Goal: Task Accomplishment & Management: Manage account settings

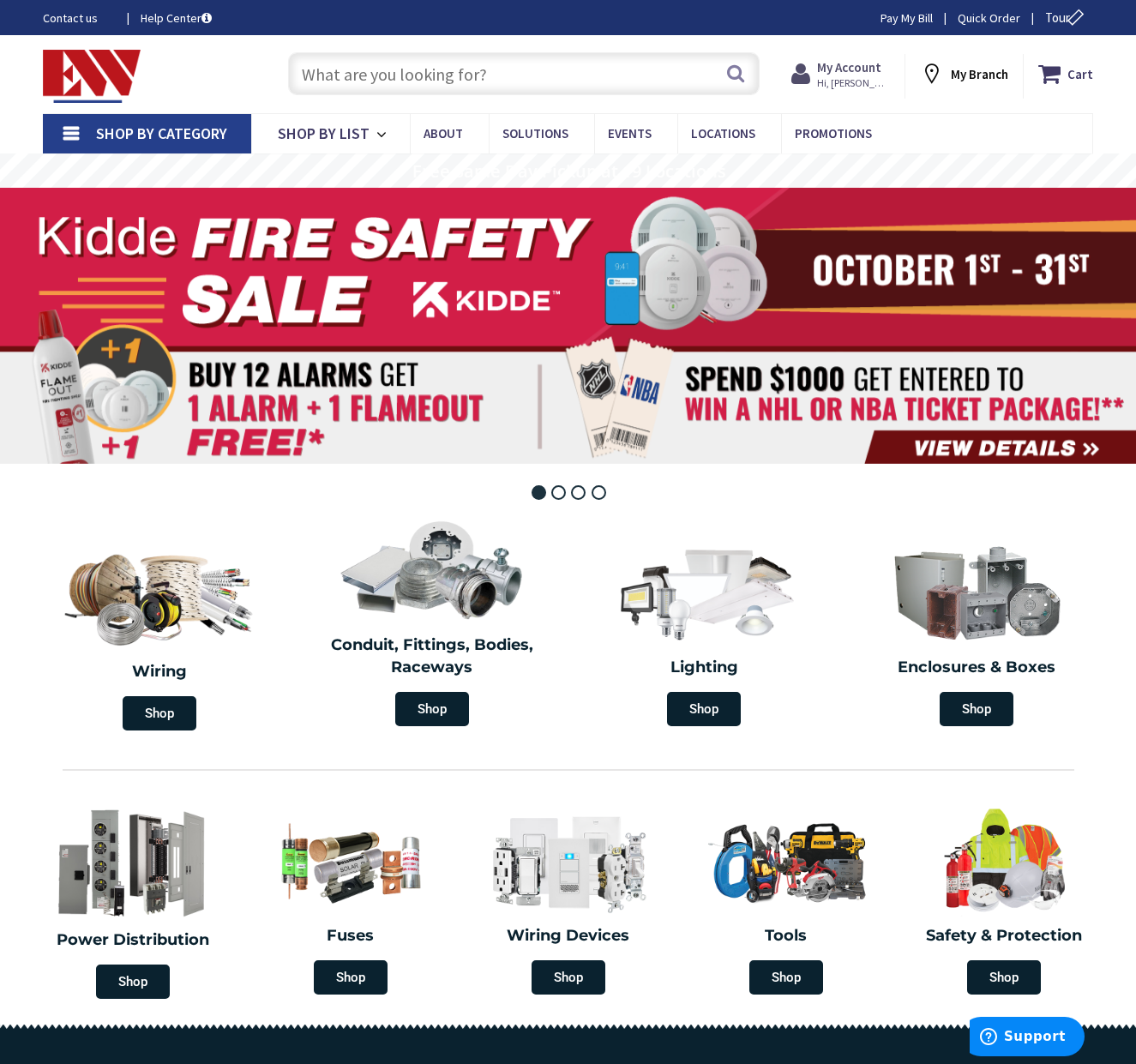
click at [853, 69] on strong "My Account" at bounding box center [849, 67] width 65 height 16
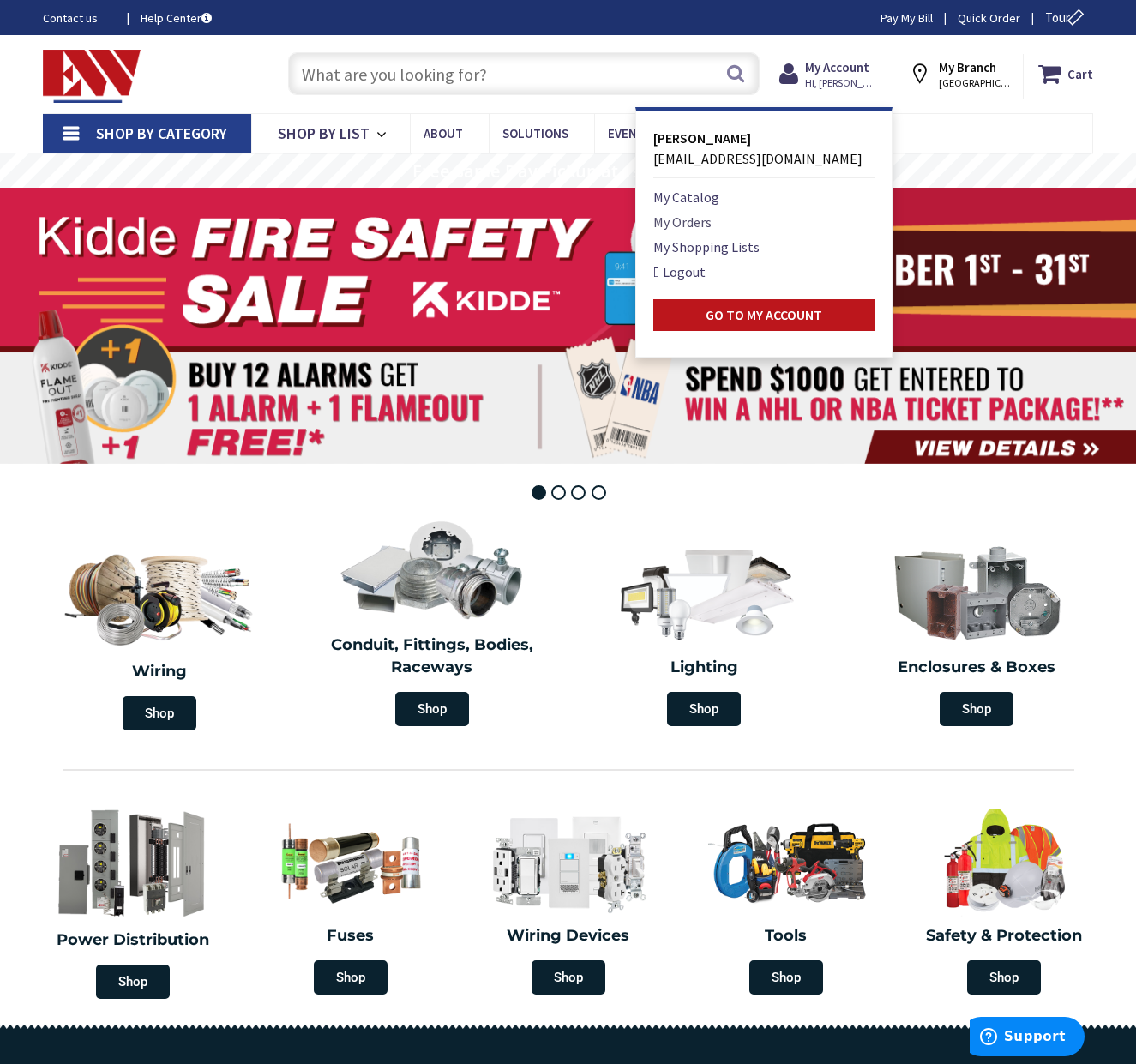
click at [682, 221] on link "My Orders" at bounding box center [682, 222] width 58 height 20
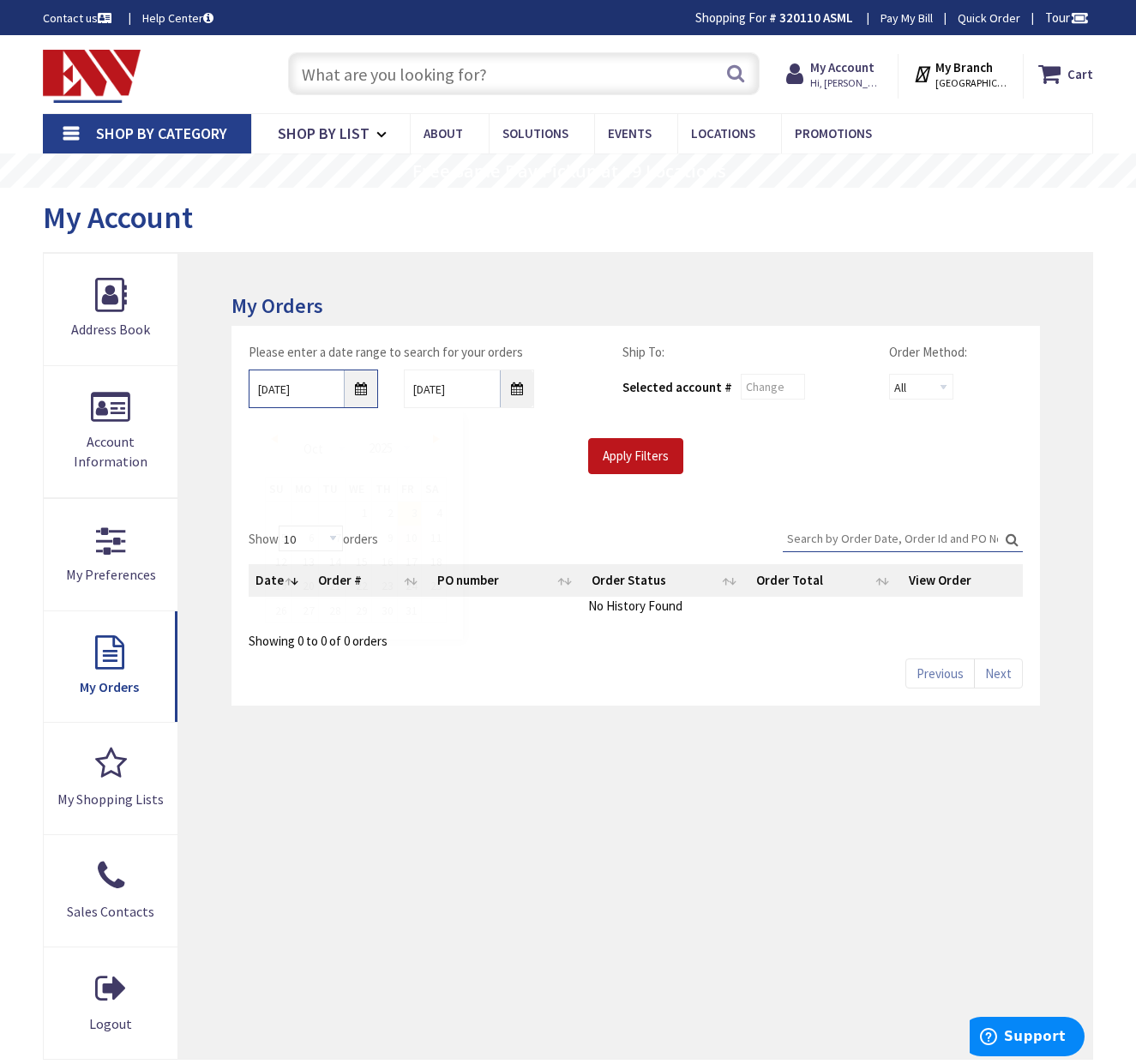
click at [365, 392] on input "10/3/2025" at bounding box center [313, 389] width 130 height 39
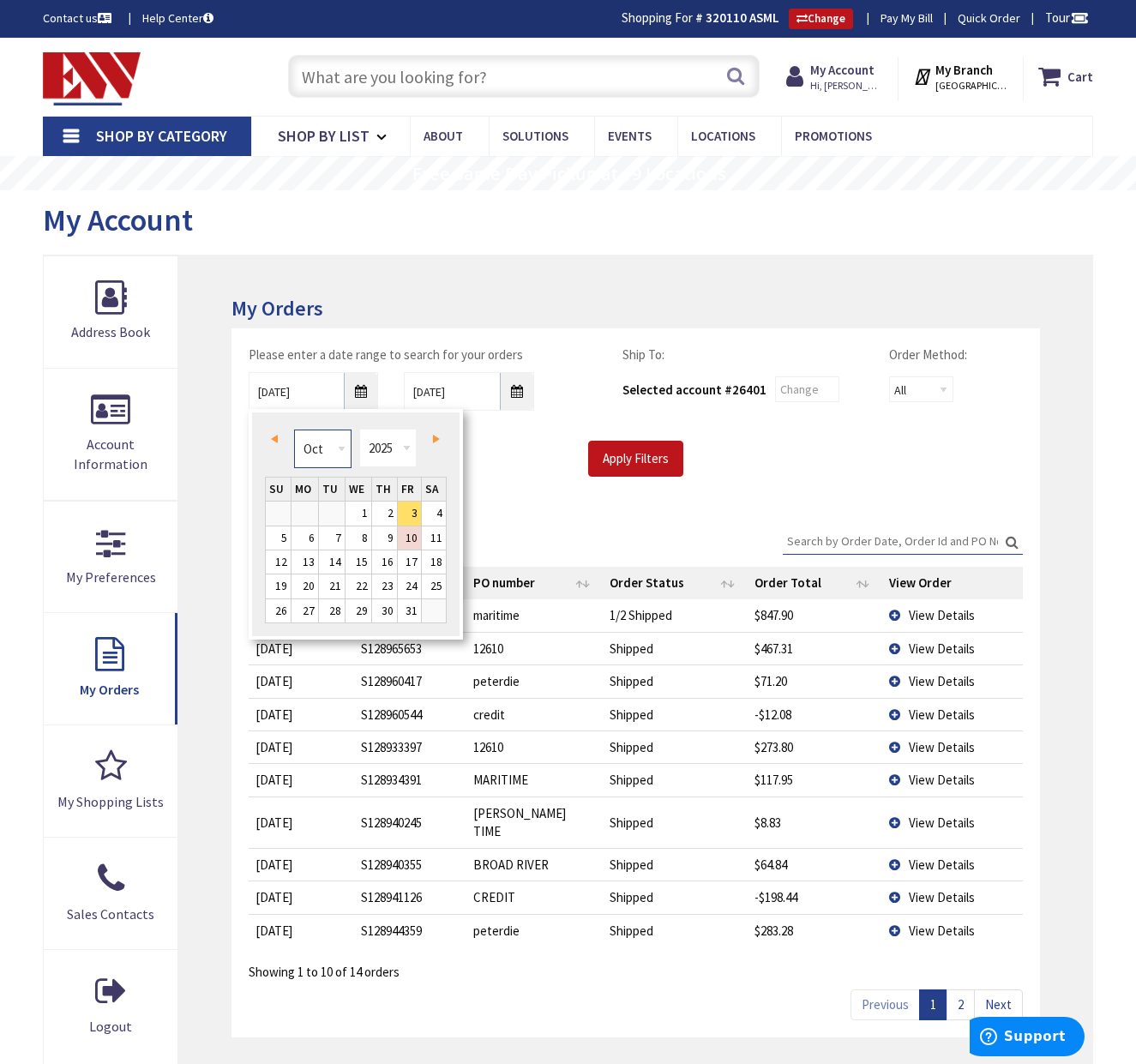
click at [337, 448] on select "Jan Feb Mar Apr May Jun Jul Aug Sep Oct Nov Dec" at bounding box center [323, 449] width 57 height 39
click at [414, 511] on link "1" at bounding box center [409, 513] width 23 height 23
type input "08/01/2025"
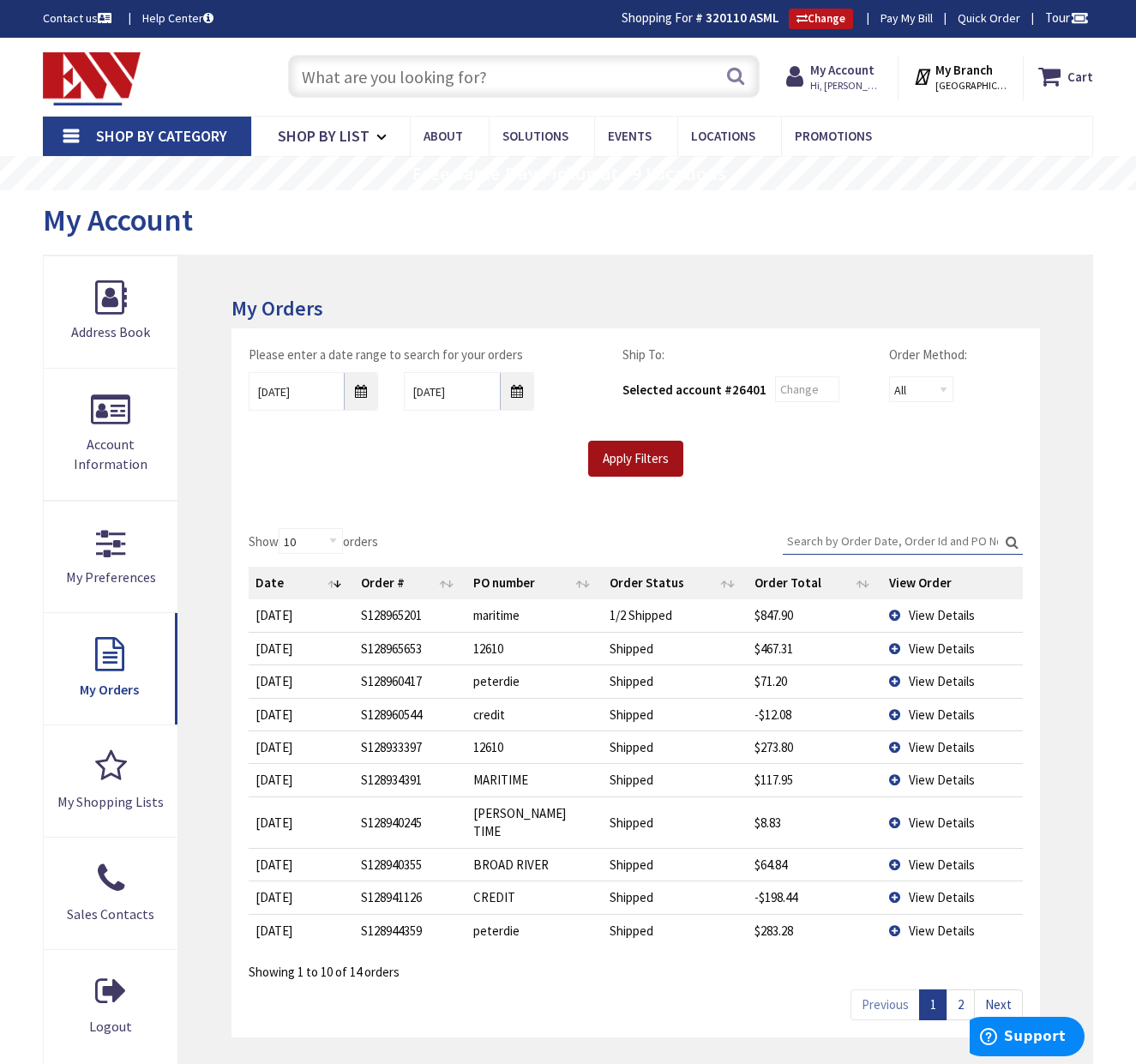
click at [614, 469] on input "Apply Filters" at bounding box center [636, 459] width 95 height 36
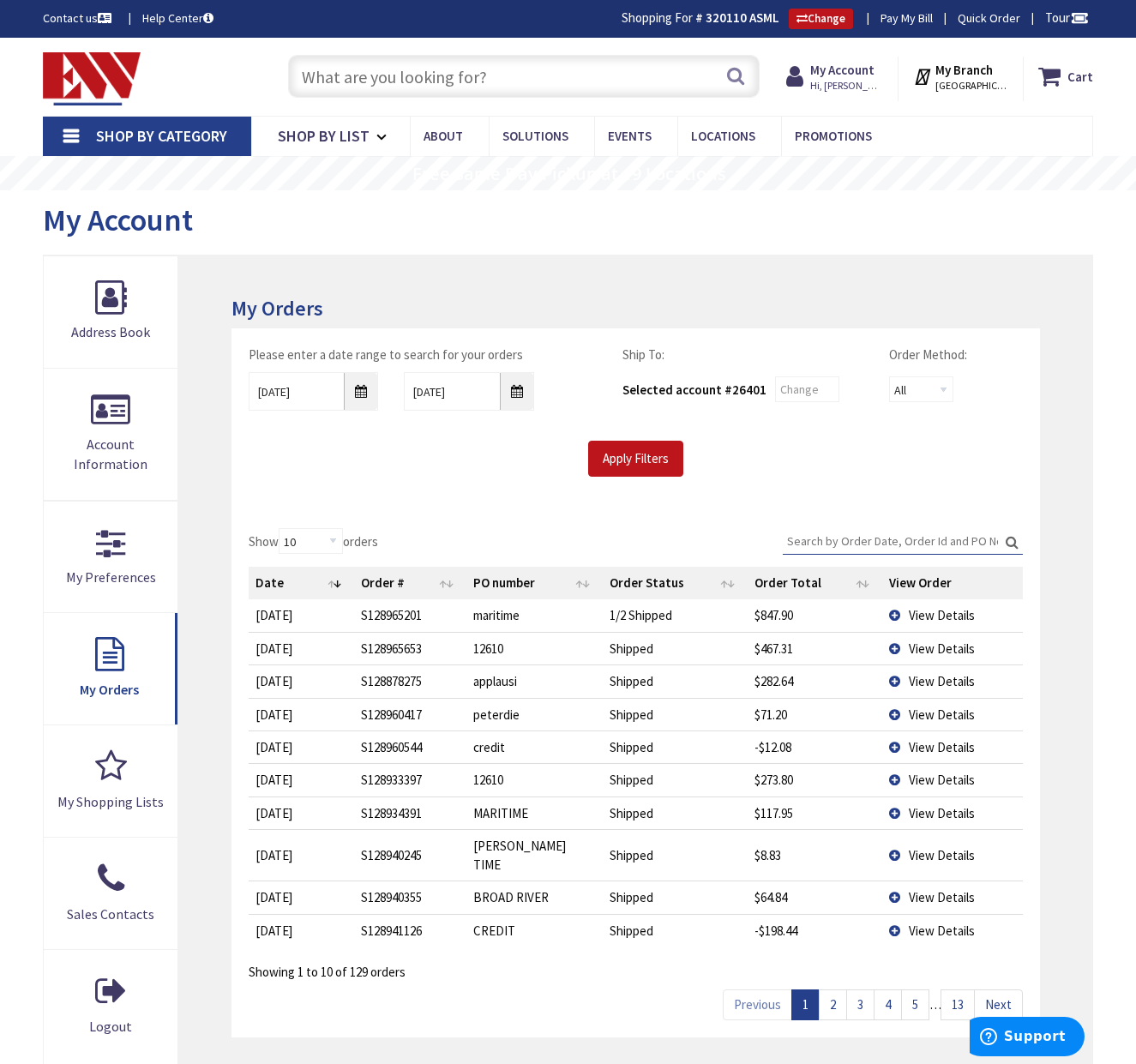
click at [847, 543] on input "Search:" at bounding box center [903, 540] width 240 height 26
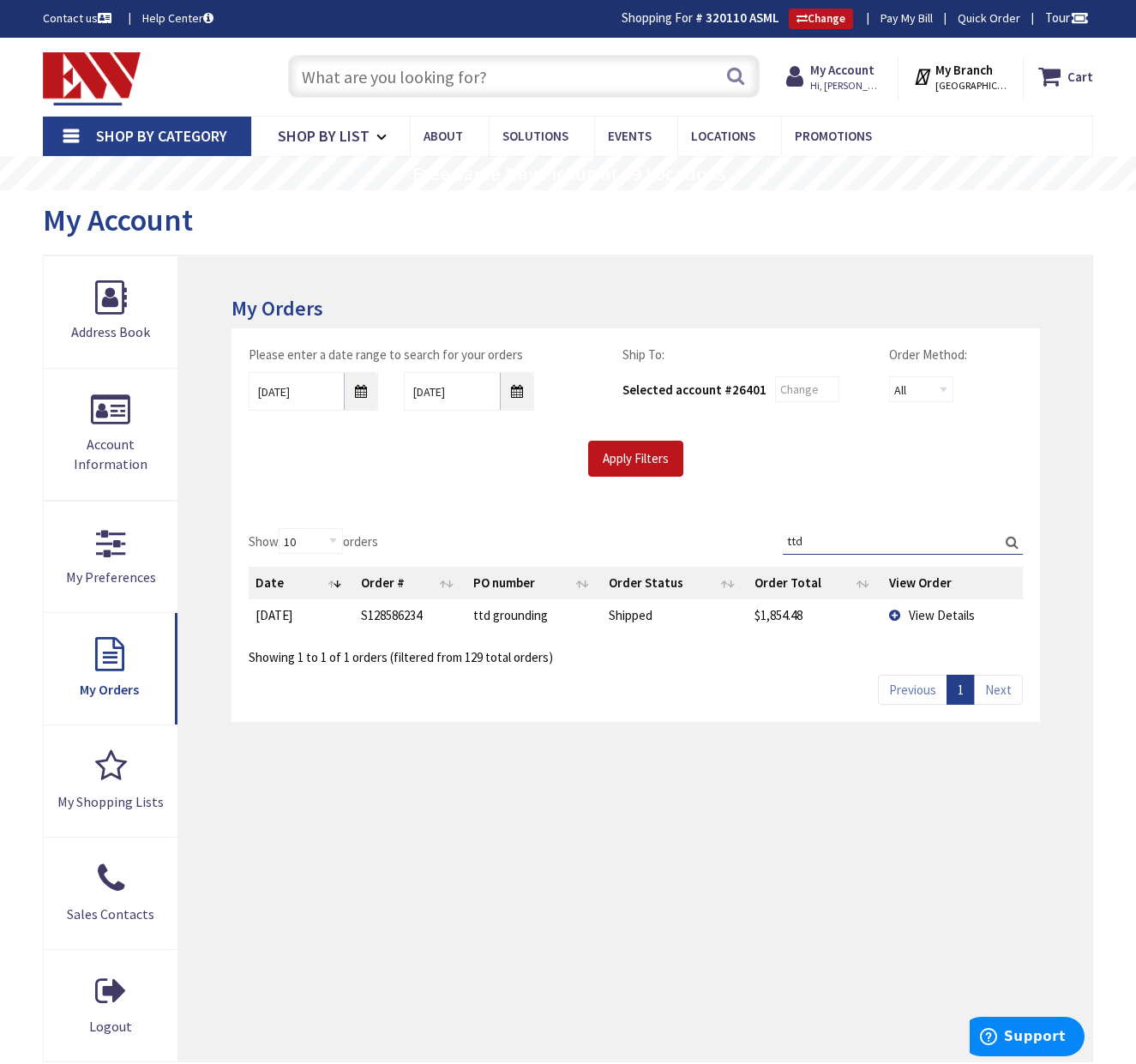
type input "ttd"
click at [900, 618] on td "View Details" at bounding box center [952, 615] width 140 height 32
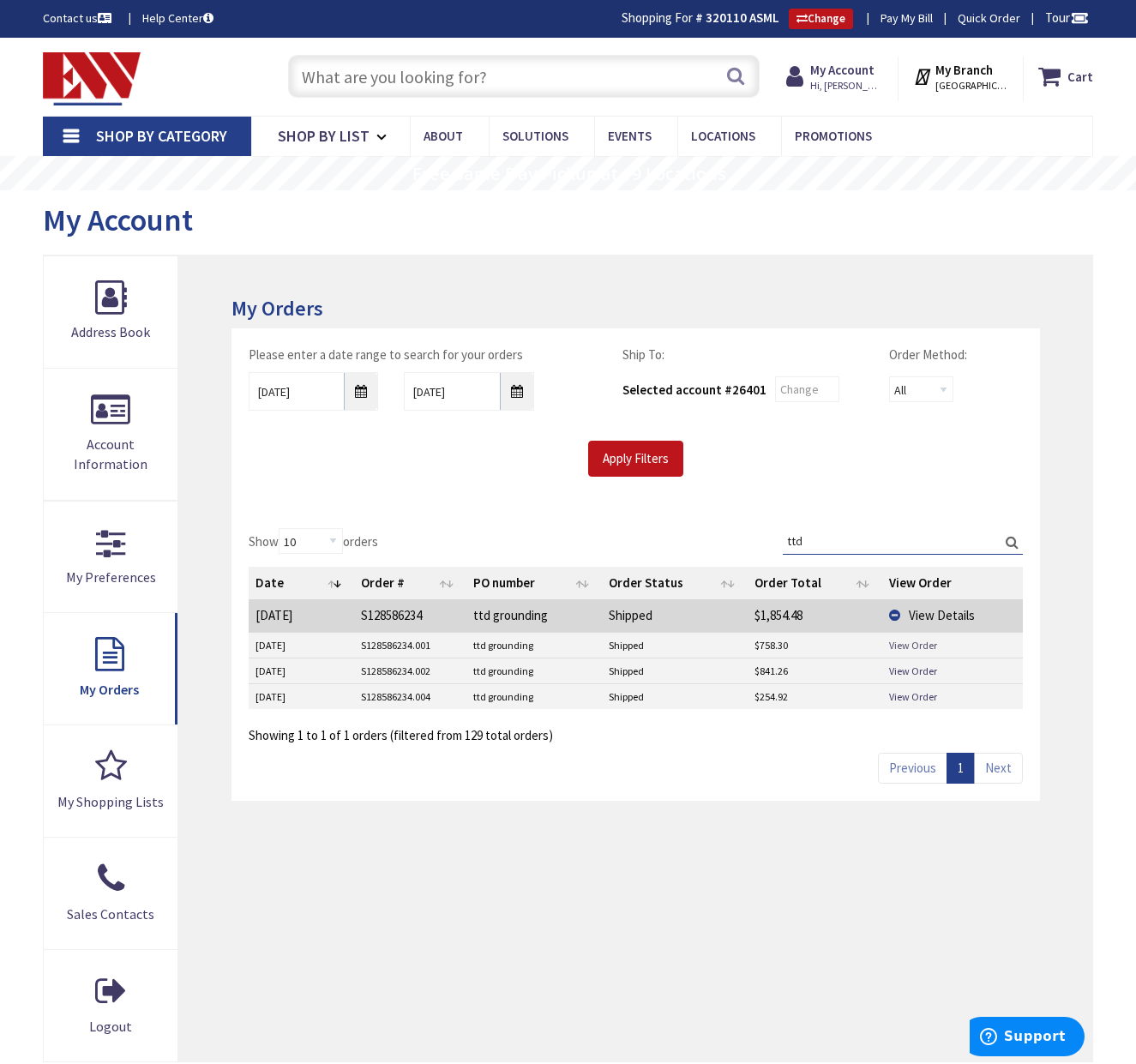
click at [926, 645] on link "View Order" at bounding box center [913, 645] width 48 height 14
click at [907, 670] on link "View Order" at bounding box center [913, 671] width 48 height 14
click at [918, 698] on link "View Order" at bounding box center [913, 696] width 48 height 14
click at [846, 546] on input "ttd" at bounding box center [903, 540] width 240 height 26
drag, startPoint x: 841, startPoint y: 544, endPoint x: 734, endPoint y: 538, distance: 107.2
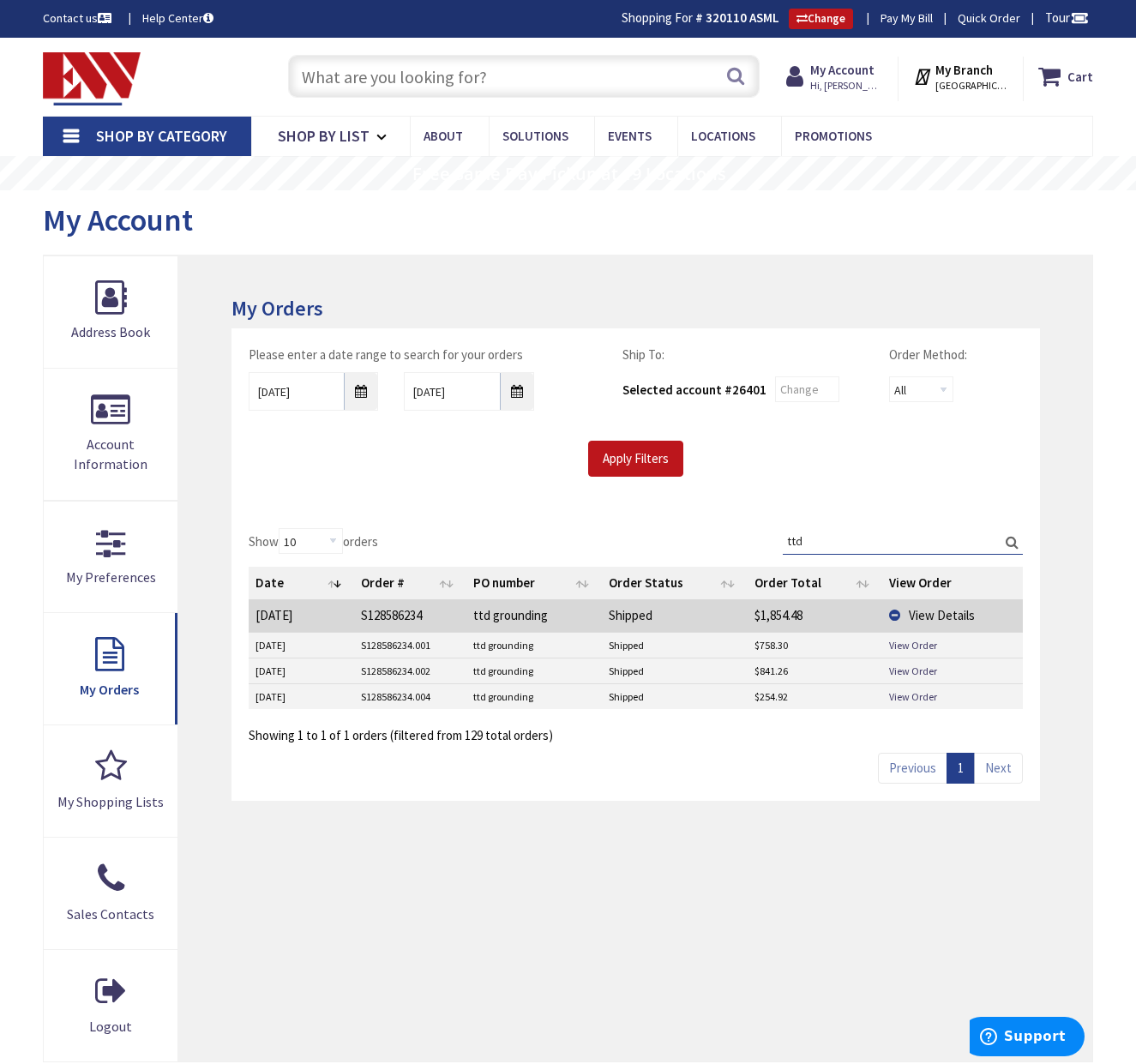
click at [734, 538] on div "Show 10 25 50 100 orders Search: ttd Date Order # PO number Order Status Order …" at bounding box center [636, 635] width 774 height 216
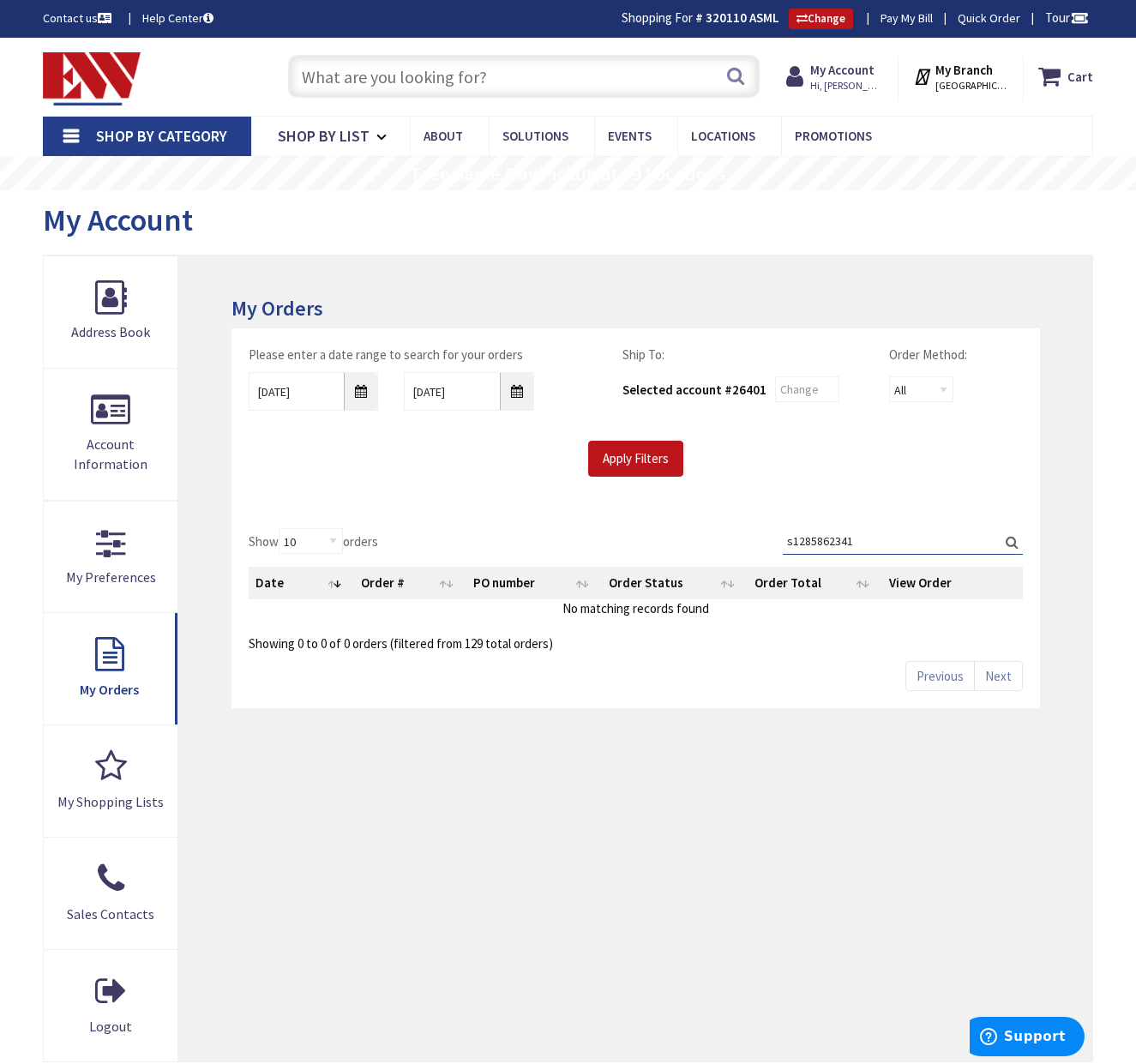
type input "s128586234"
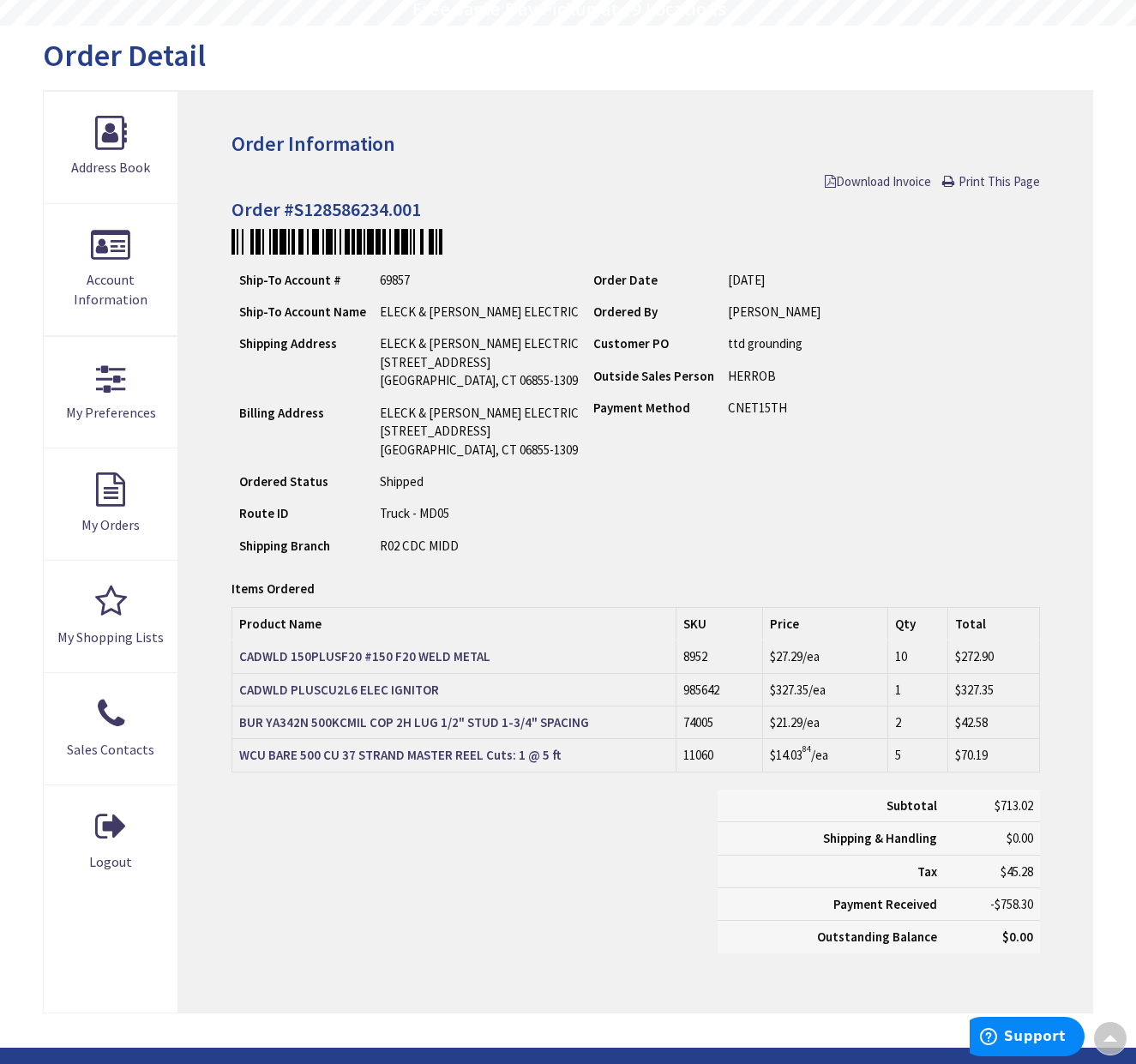
scroll to position [216, 0]
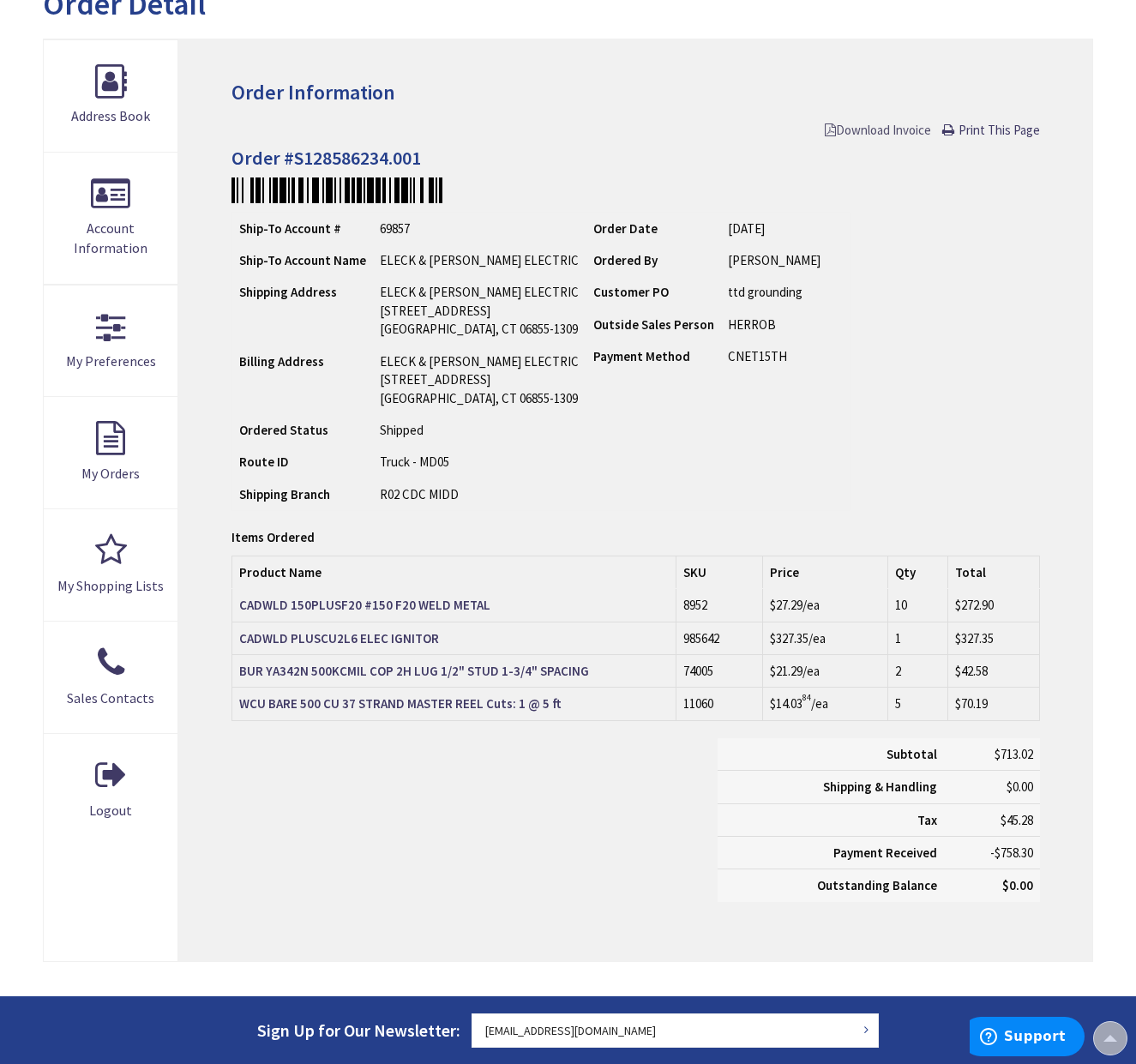
click at [907, 133] on span "Download Invoice" at bounding box center [878, 130] width 106 height 16
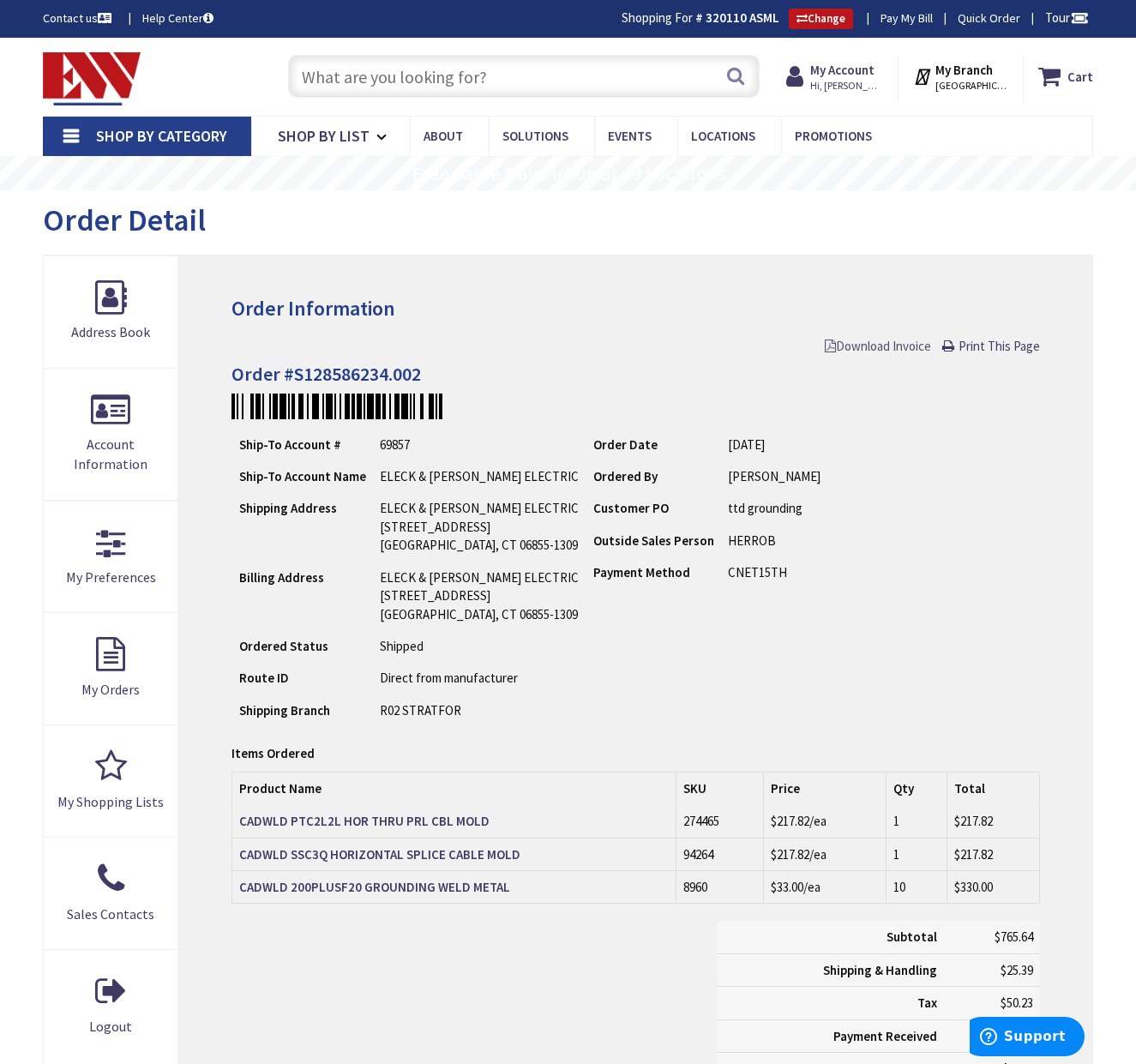
click at [859, 350] on span "Download Invoice" at bounding box center [878, 346] width 106 height 16
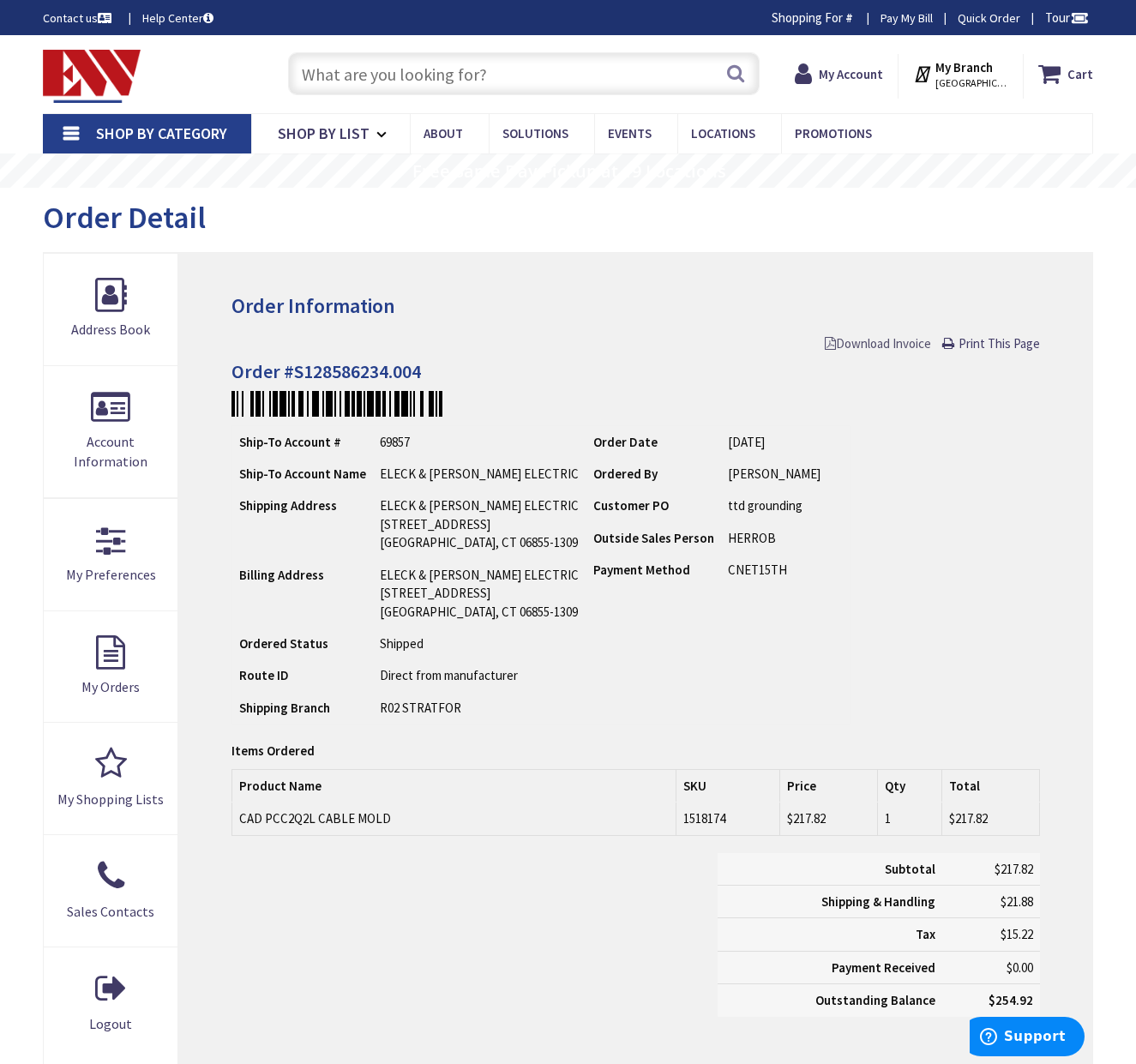
click at [884, 348] on span "Download Invoice" at bounding box center [878, 343] width 106 height 16
